Goal: Navigation & Orientation: Find specific page/section

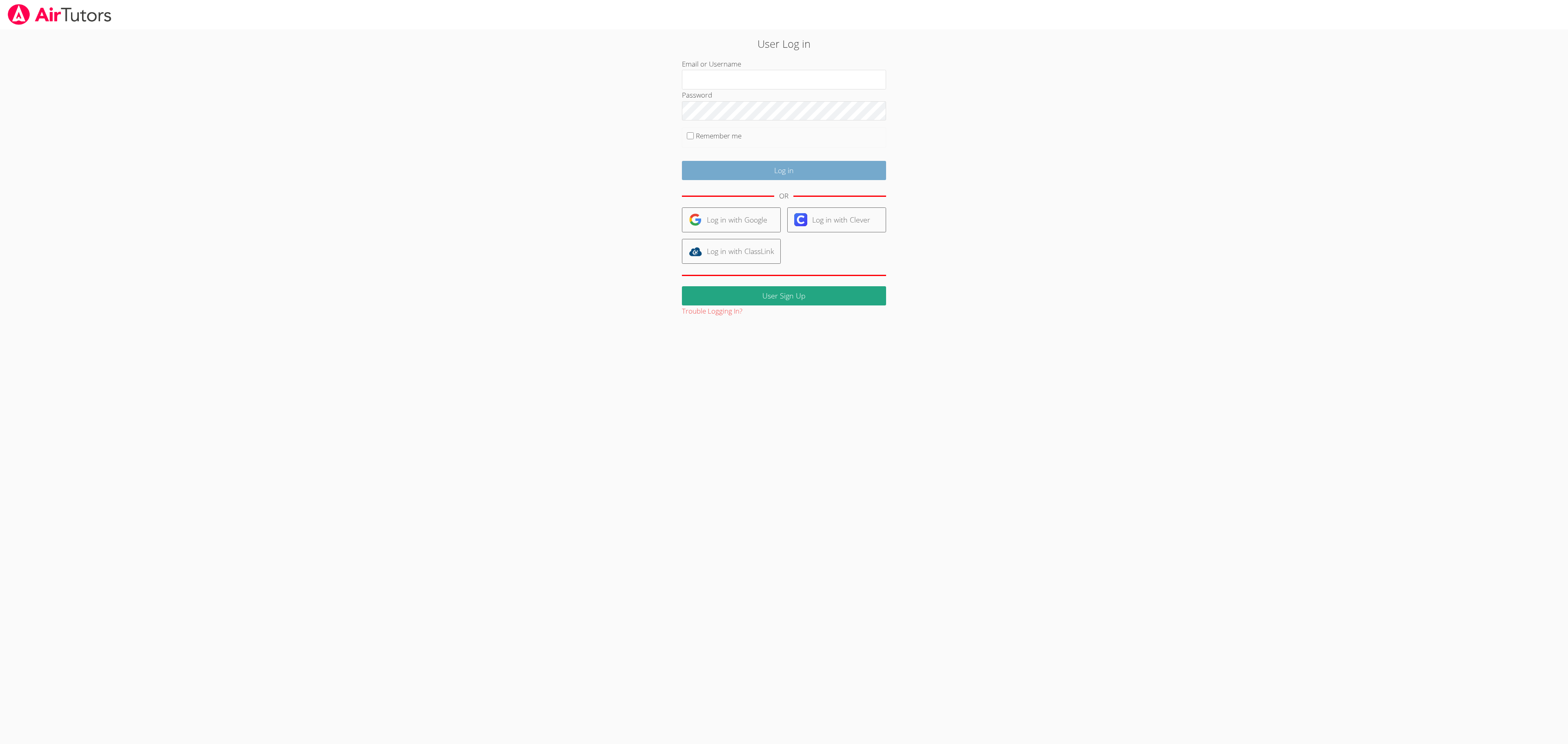
type input "kelseyjtutors@gmail.com"
click at [713, 173] on input "Log in" at bounding box center [783, 170] width 204 height 19
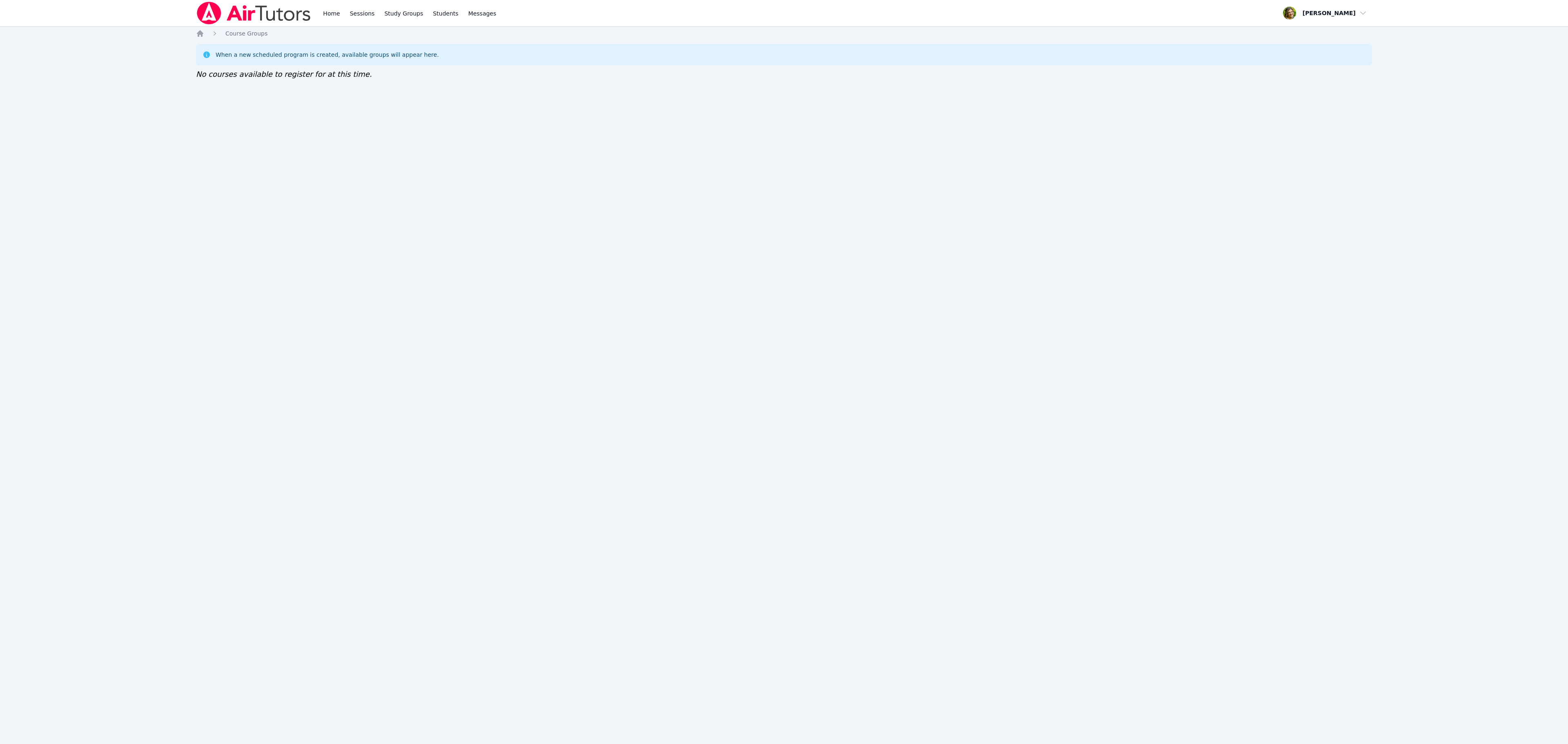
click at [240, 15] on img at bounding box center [254, 13] width 116 height 23
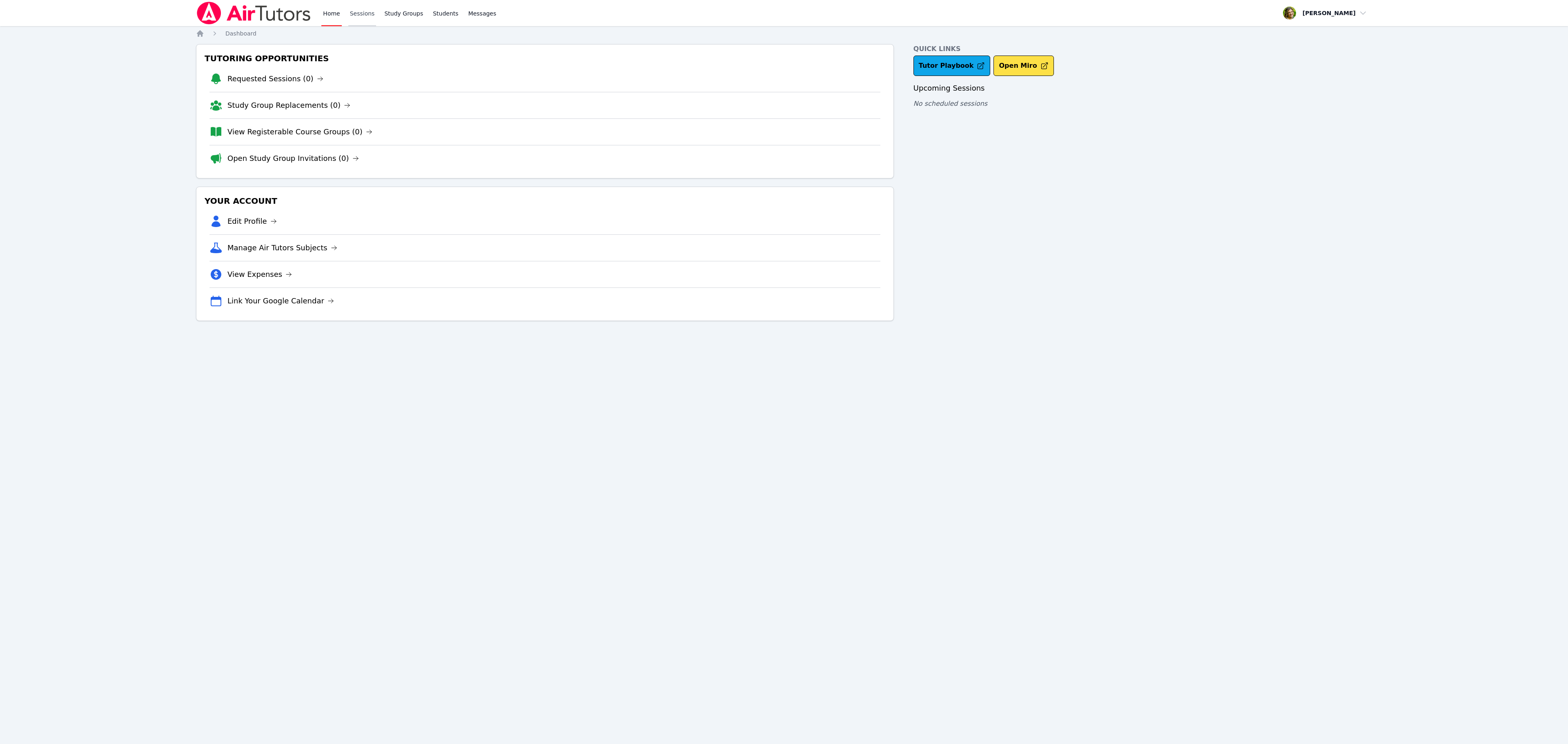
click at [355, 10] on link "Sessions" at bounding box center [362, 13] width 28 height 26
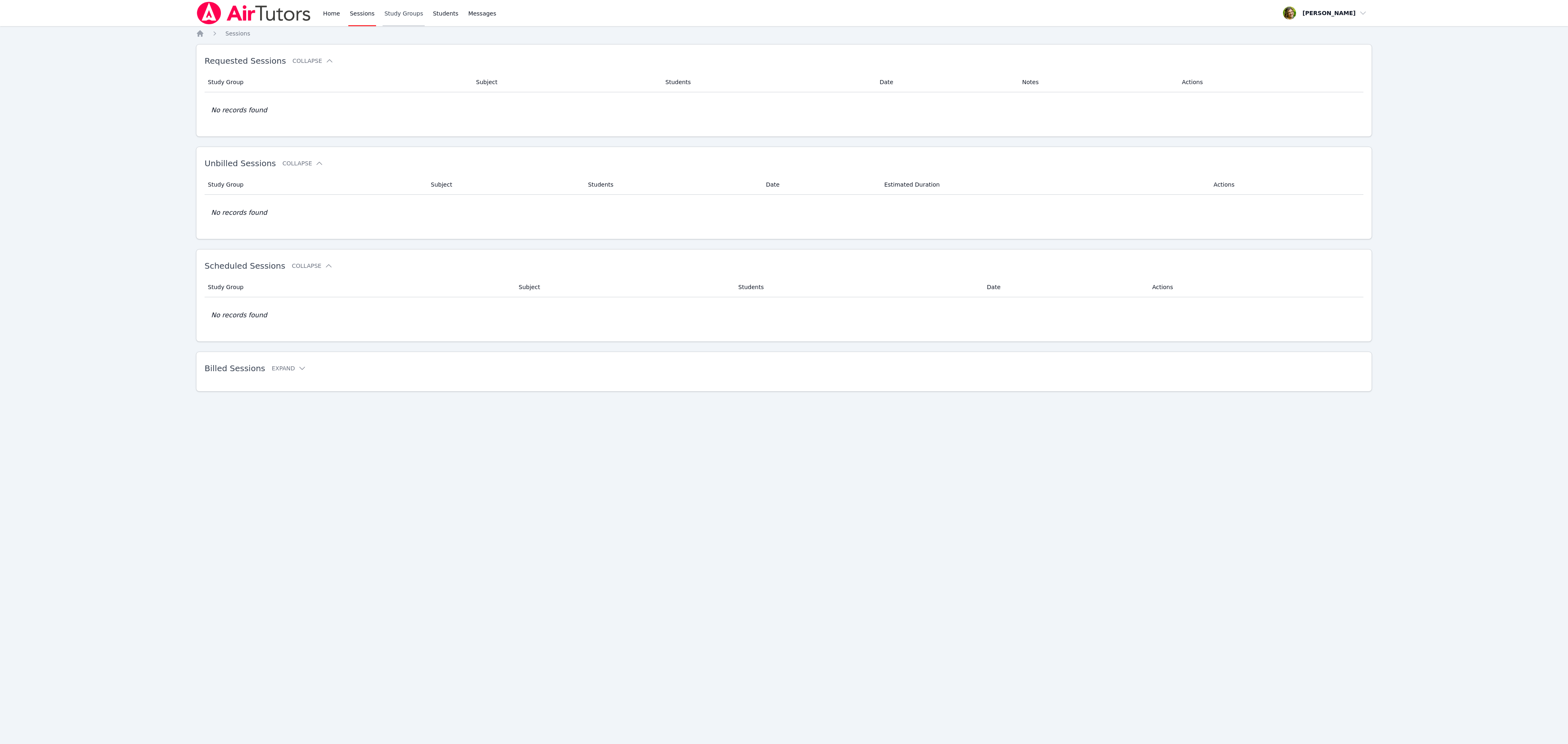
click at [400, 12] on link "Study Groups" at bounding box center [404, 13] width 42 height 26
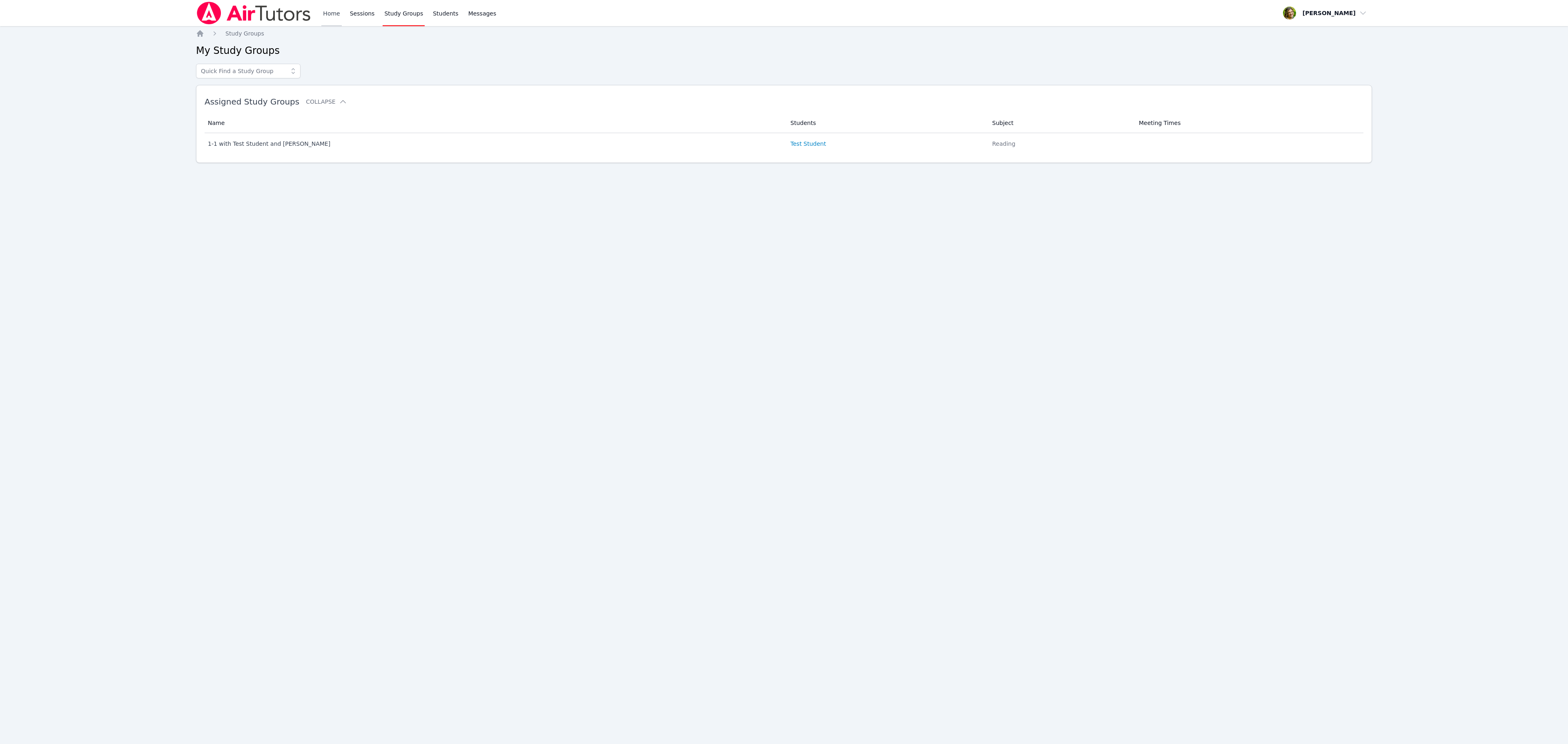
click at [326, 8] on link "Home" at bounding box center [331, 13] width 20 height 26
